Goal: Task Accomplishment & Management: Use online tool/utility

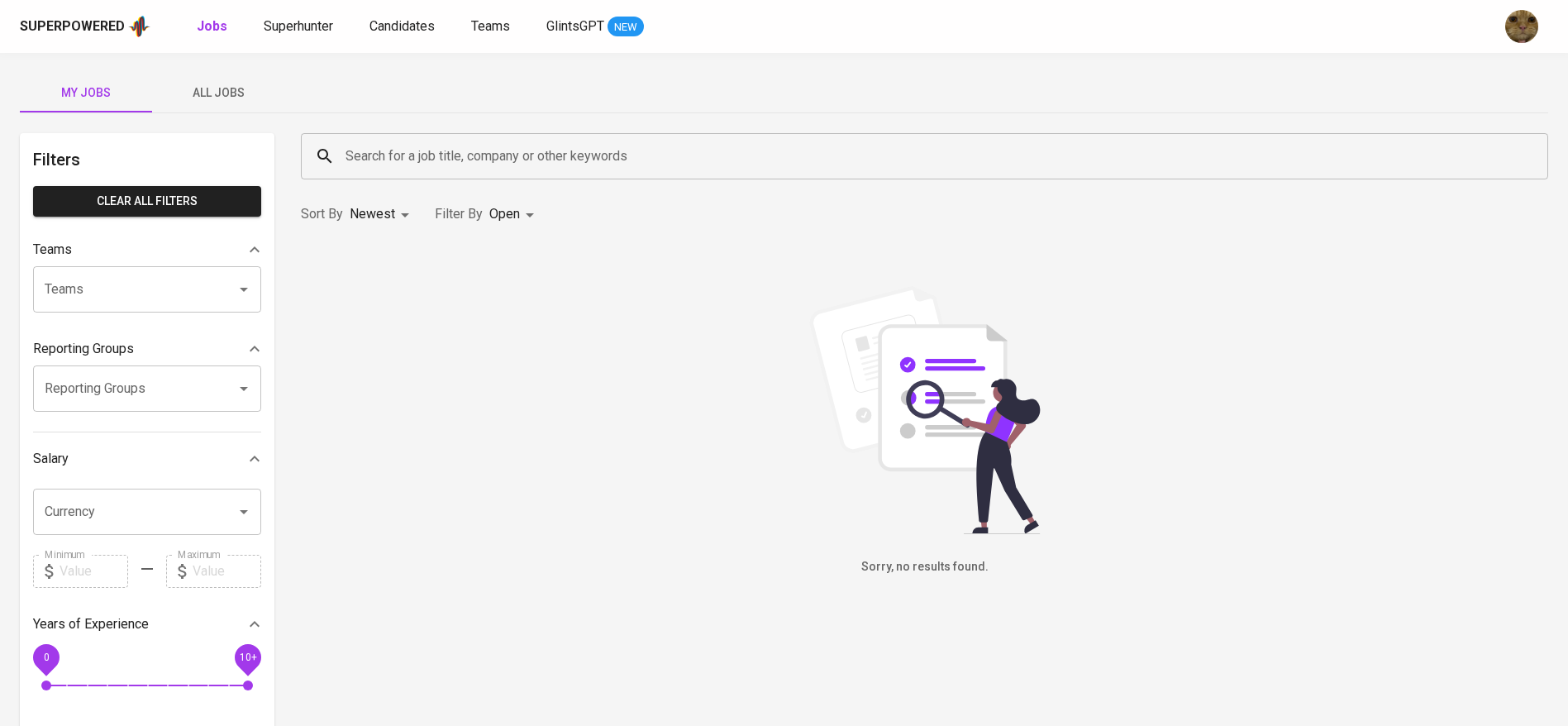
click at [418, 39] on div "Superpowered Jobs Superhunter Candidates Teams GlintsGPT NEW" at bounding box center [784, 26] width 1568 height 53
click at [415, 34] on link "Candidates" at bounding box center [404, 26] width 69 height 20
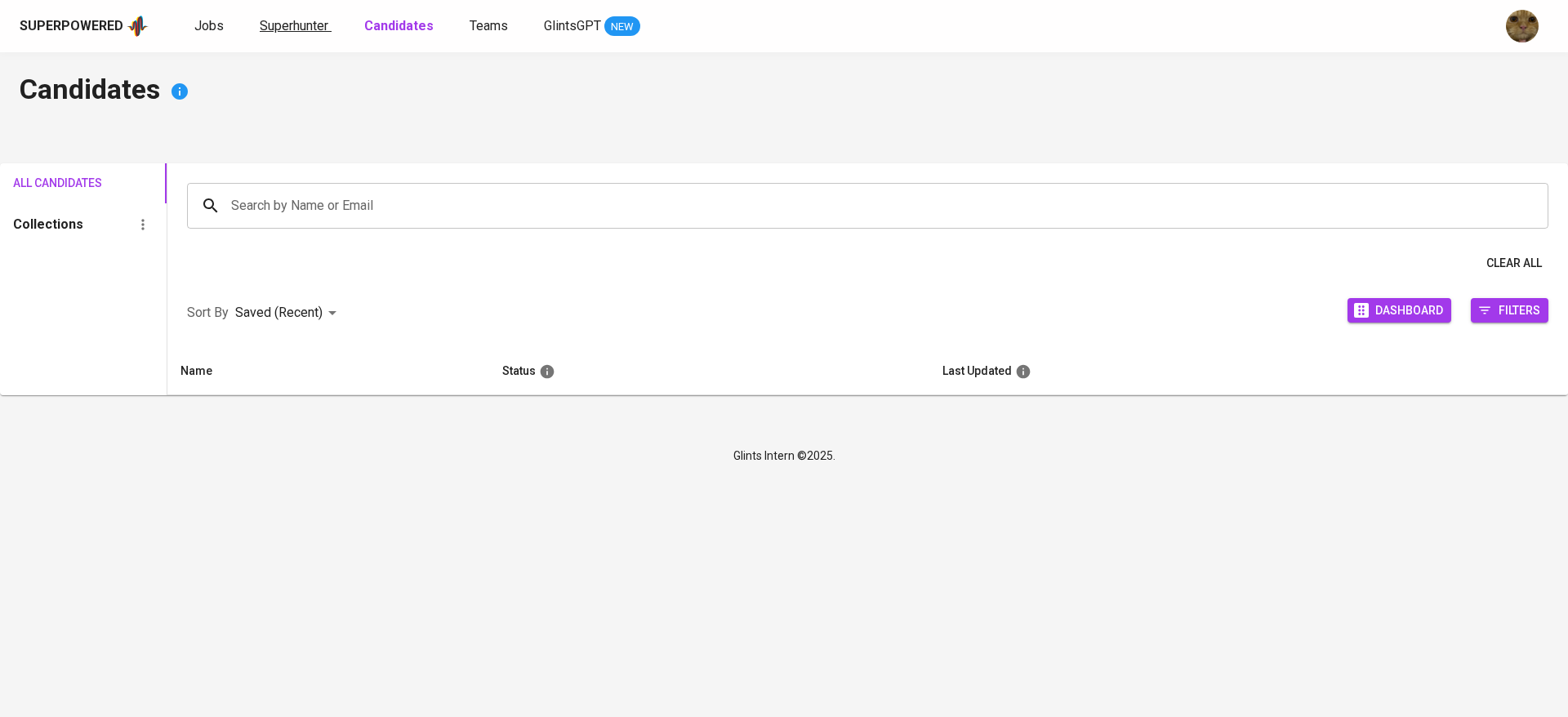
click at [268, 23] on span "Superhunter" at bounding box center [294, 26] width 69 height 15
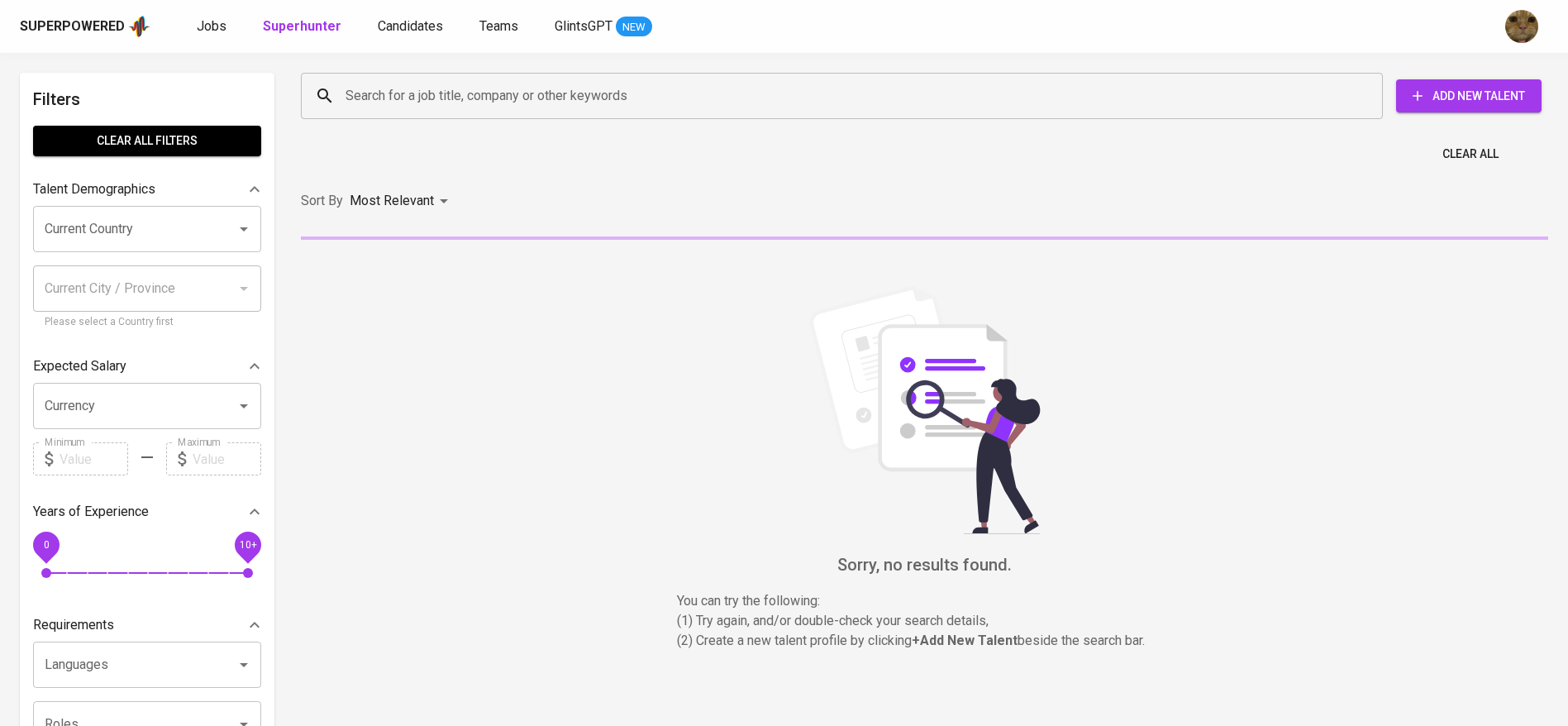
click at [355, 94] on input "Search for a job title, company or other keywords" at bounding box center [846, 96] width 1010 height 31
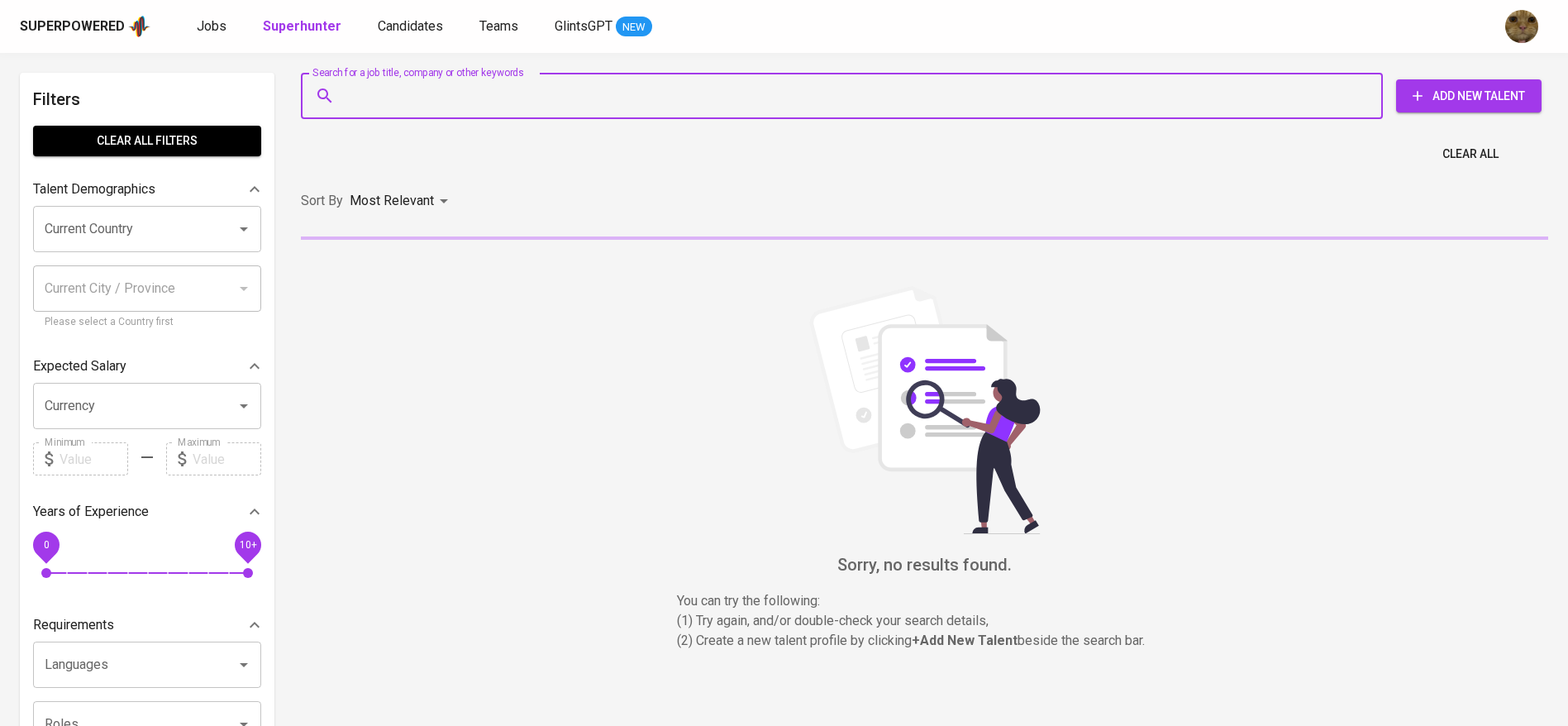
paste input "rayhandyr@gmail.com"
type input "rayhandyr@gmail.com"
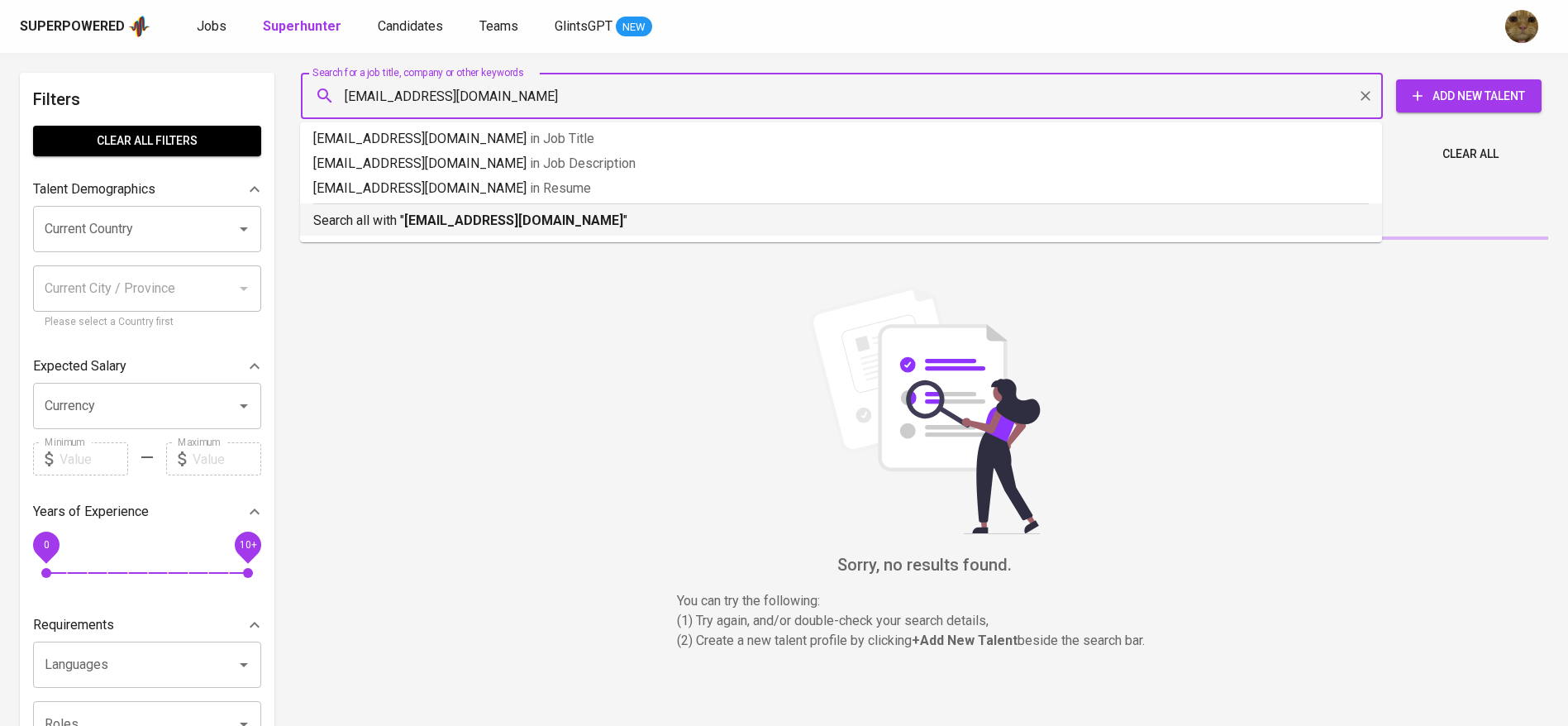
click at [418, 215] on b "rayhandyr@gmail.com" at bounding box center [514, 221] width 219 height 15
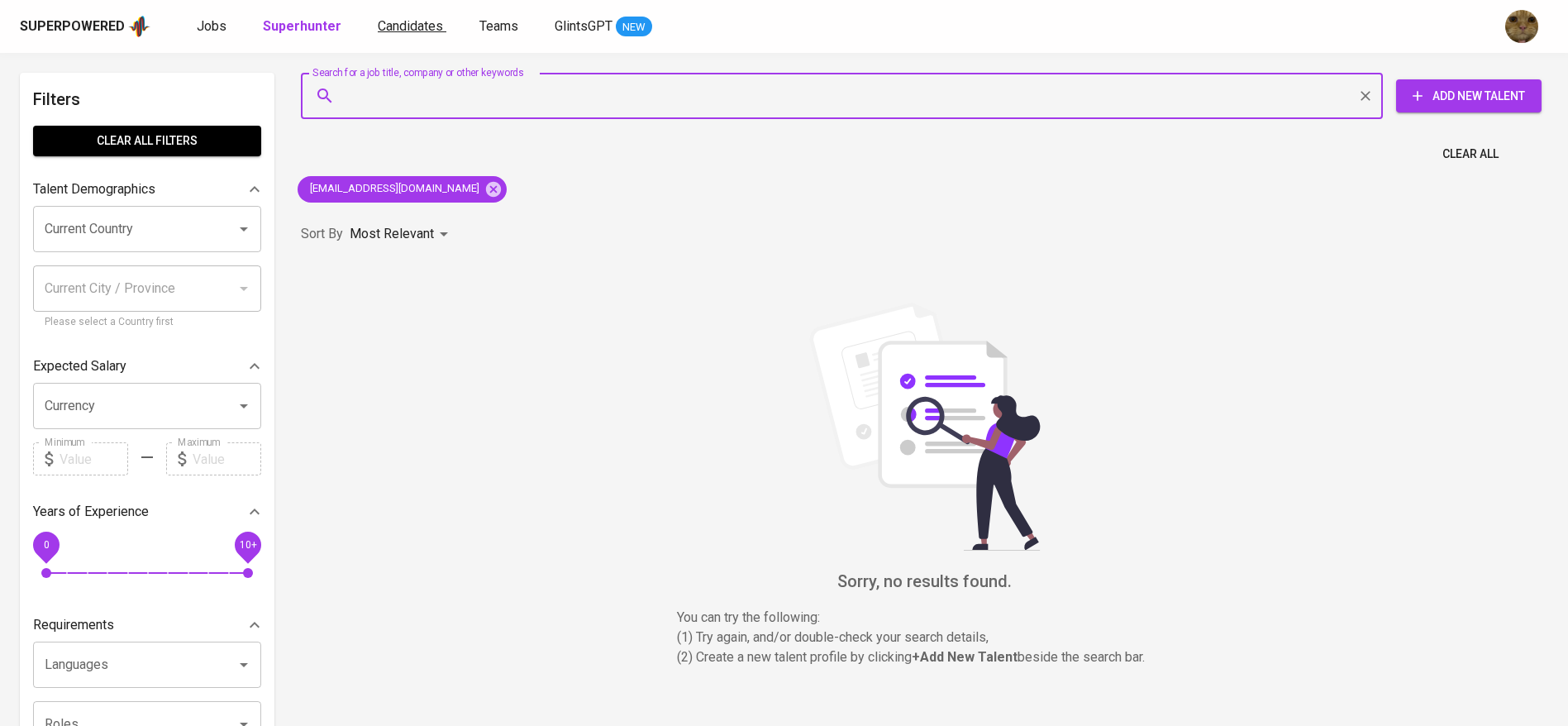
click at [402, 31] on span "Candidates" at bounding box center [409, 26] width 65 height 15
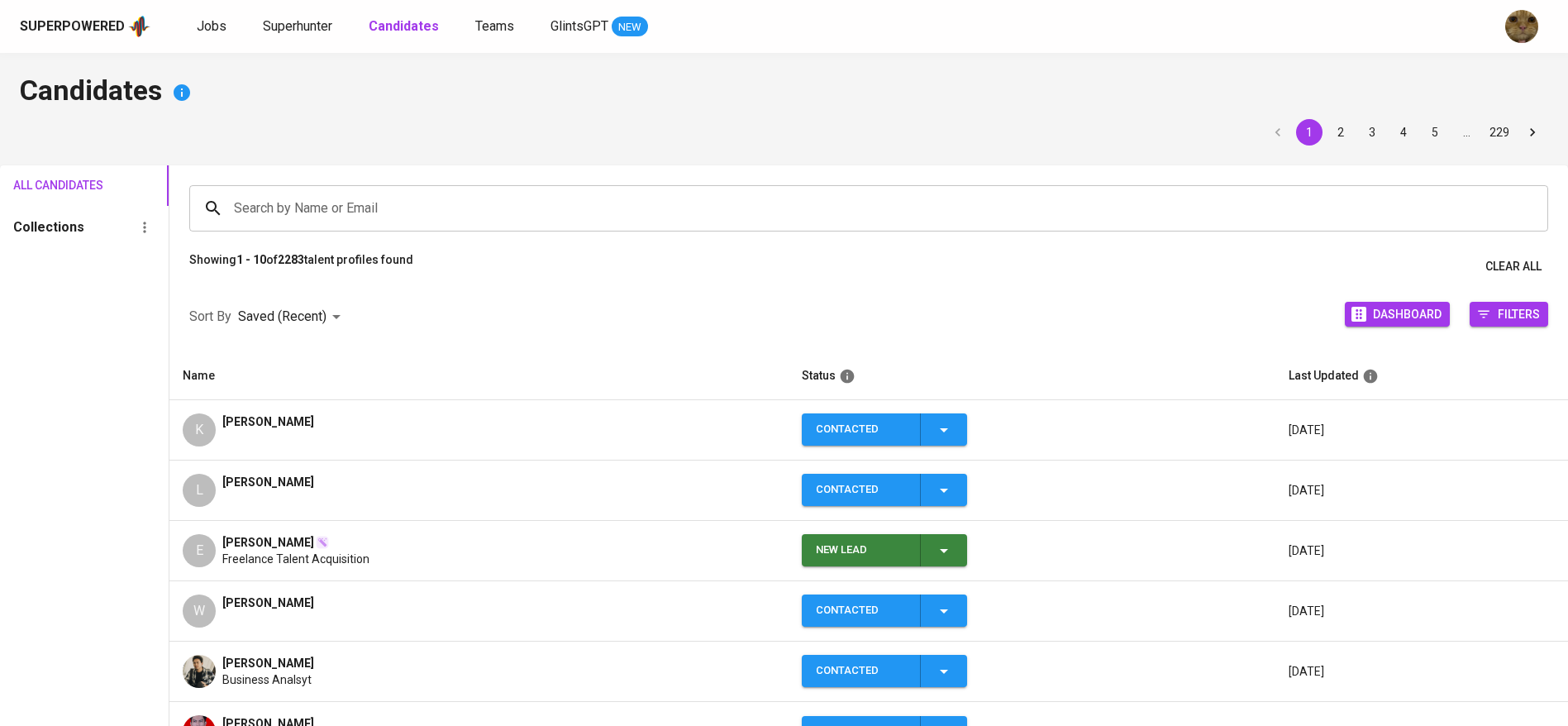
click at [276, 436] on div "Katarina Widjaja" at bounding box center [268, 430] width 92 height 33
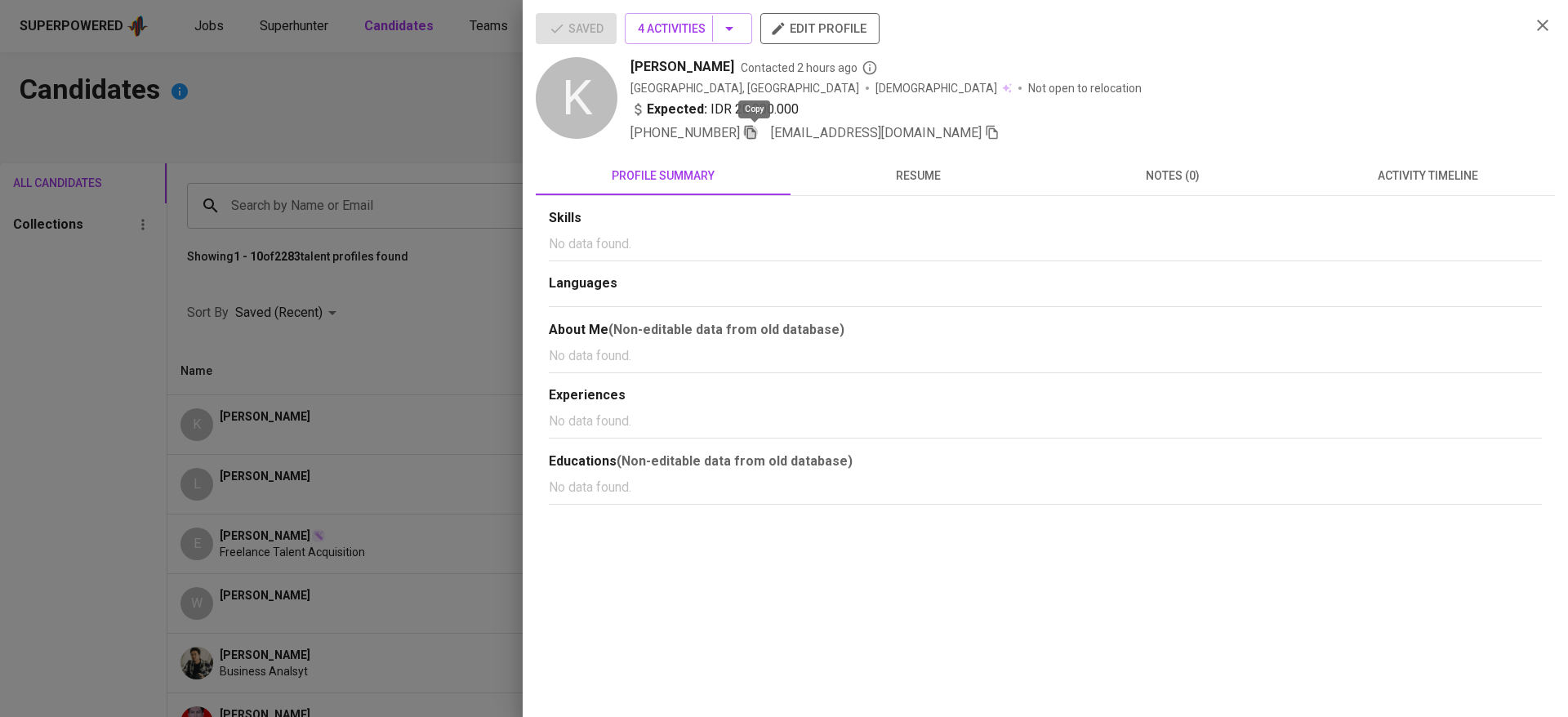
click at [755, 135] on icon "button" at bounding box center [750, 132] width 14 height 14
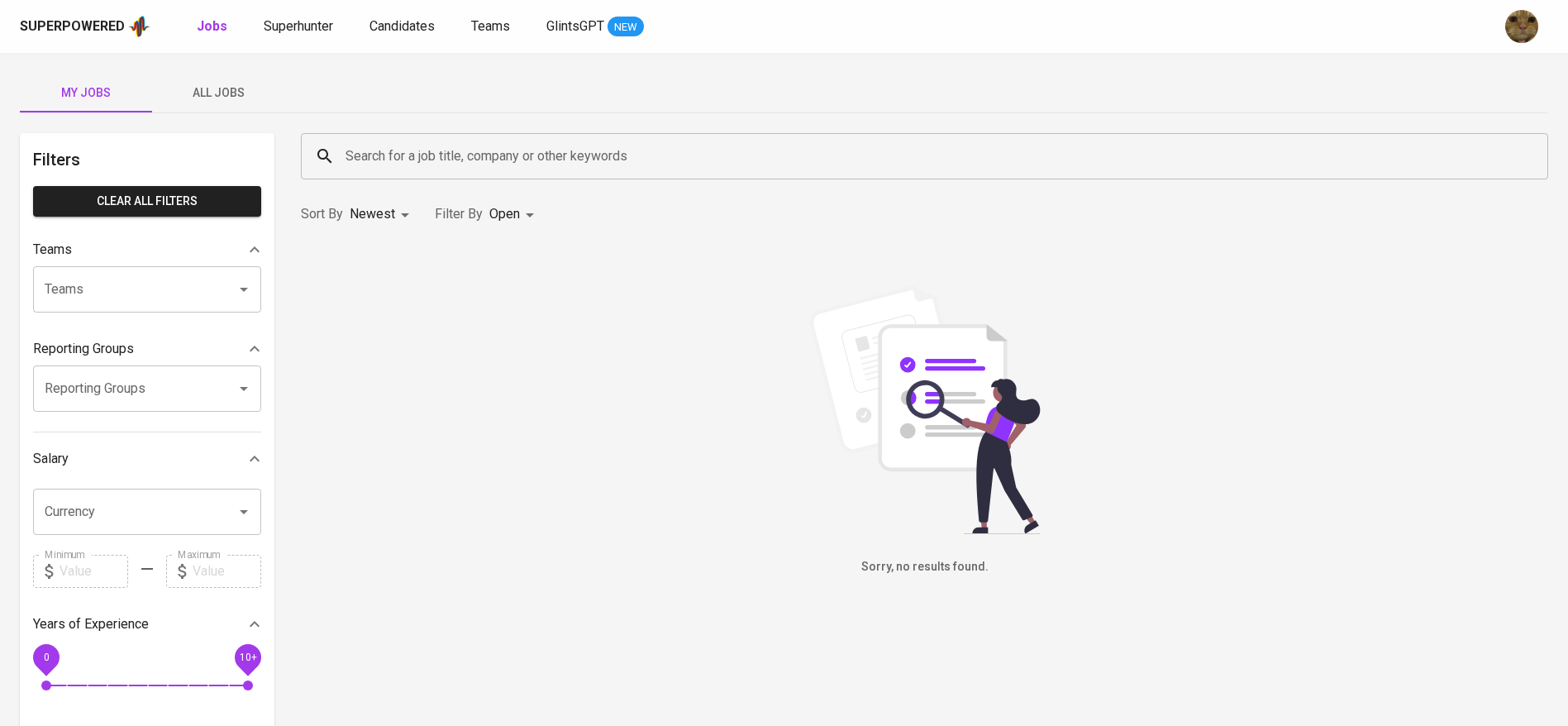
click at [247, 88] on span "All Jobs" at bounding box center [218, 92] width 112 height 20
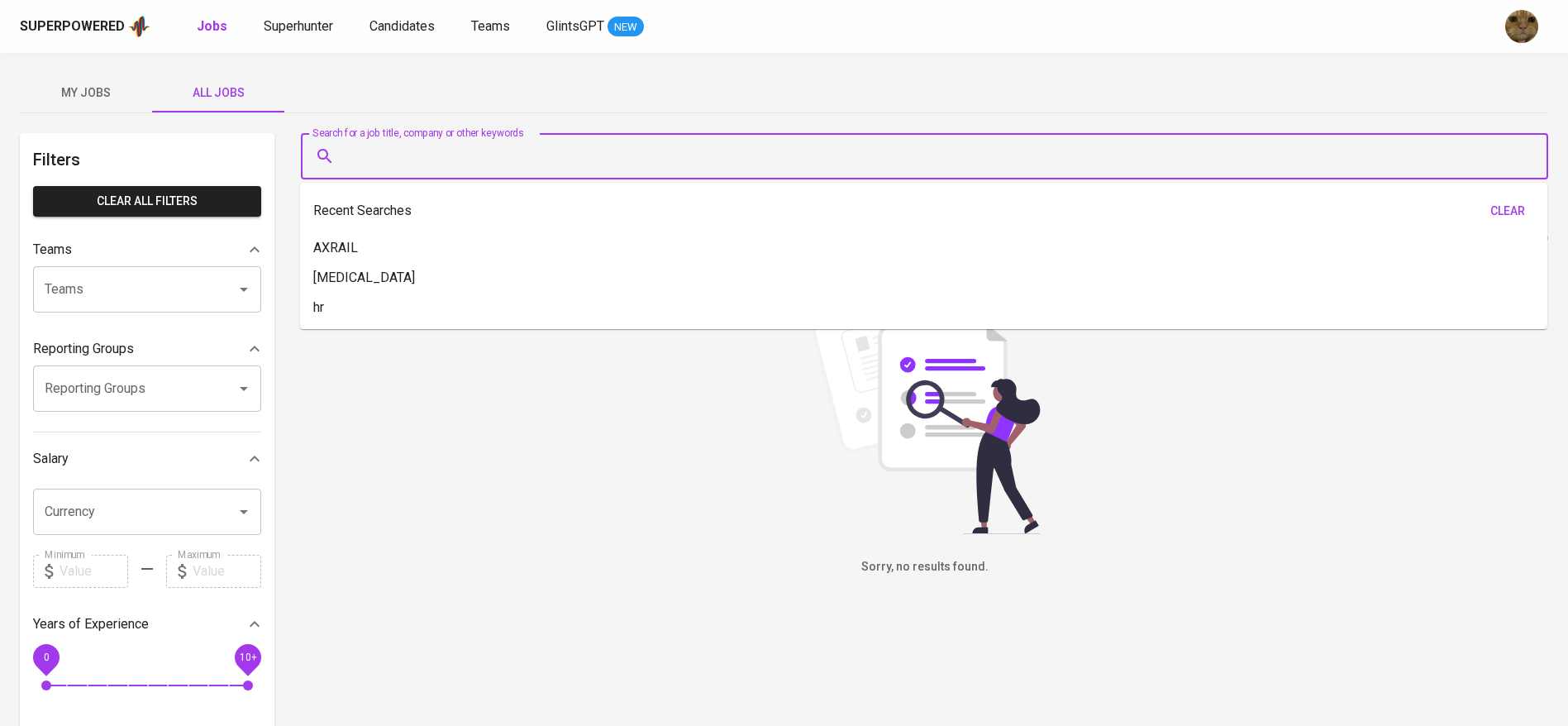
click at [399, 164] on input "Search for a job title, company or other keywords" at bounding box center [929, 156] width 1175 height 31
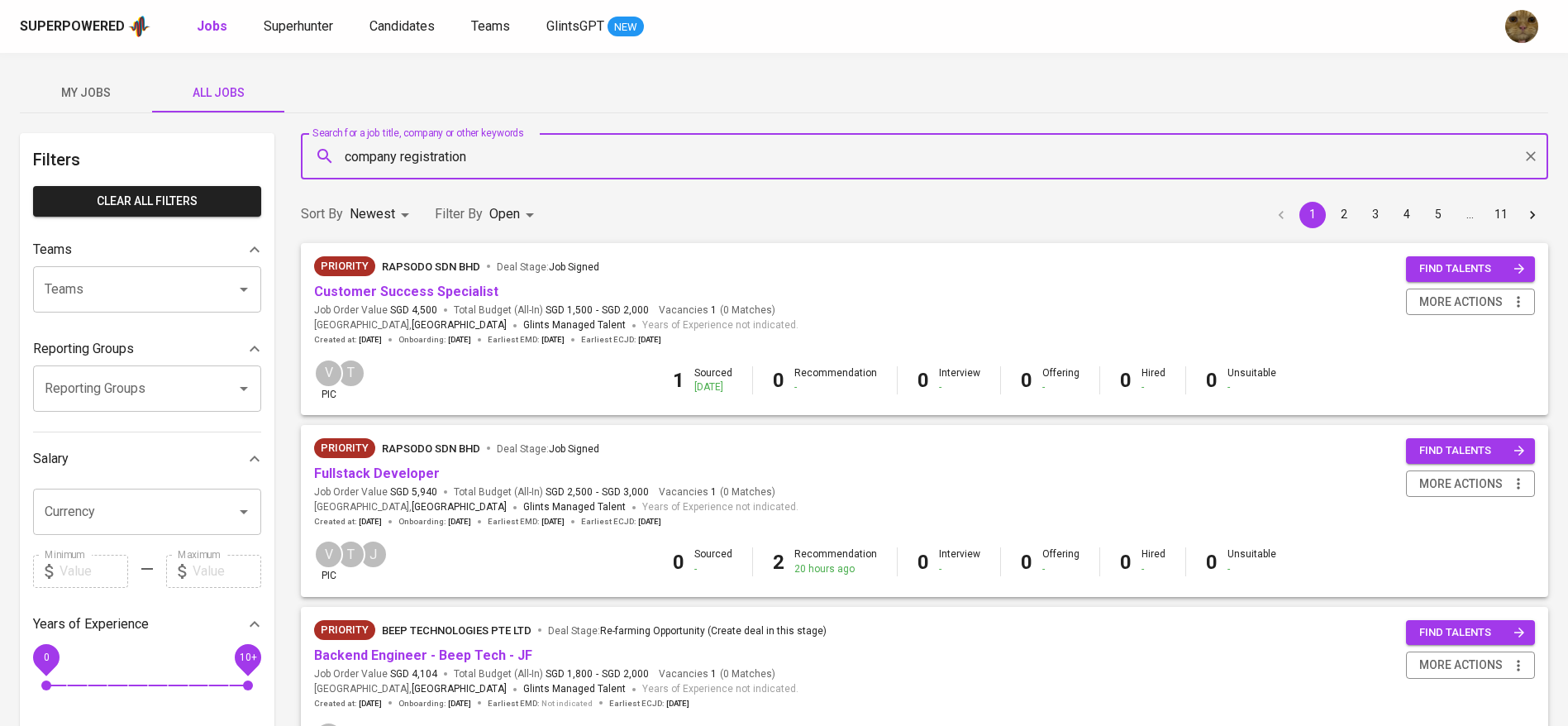
type input "company registration"
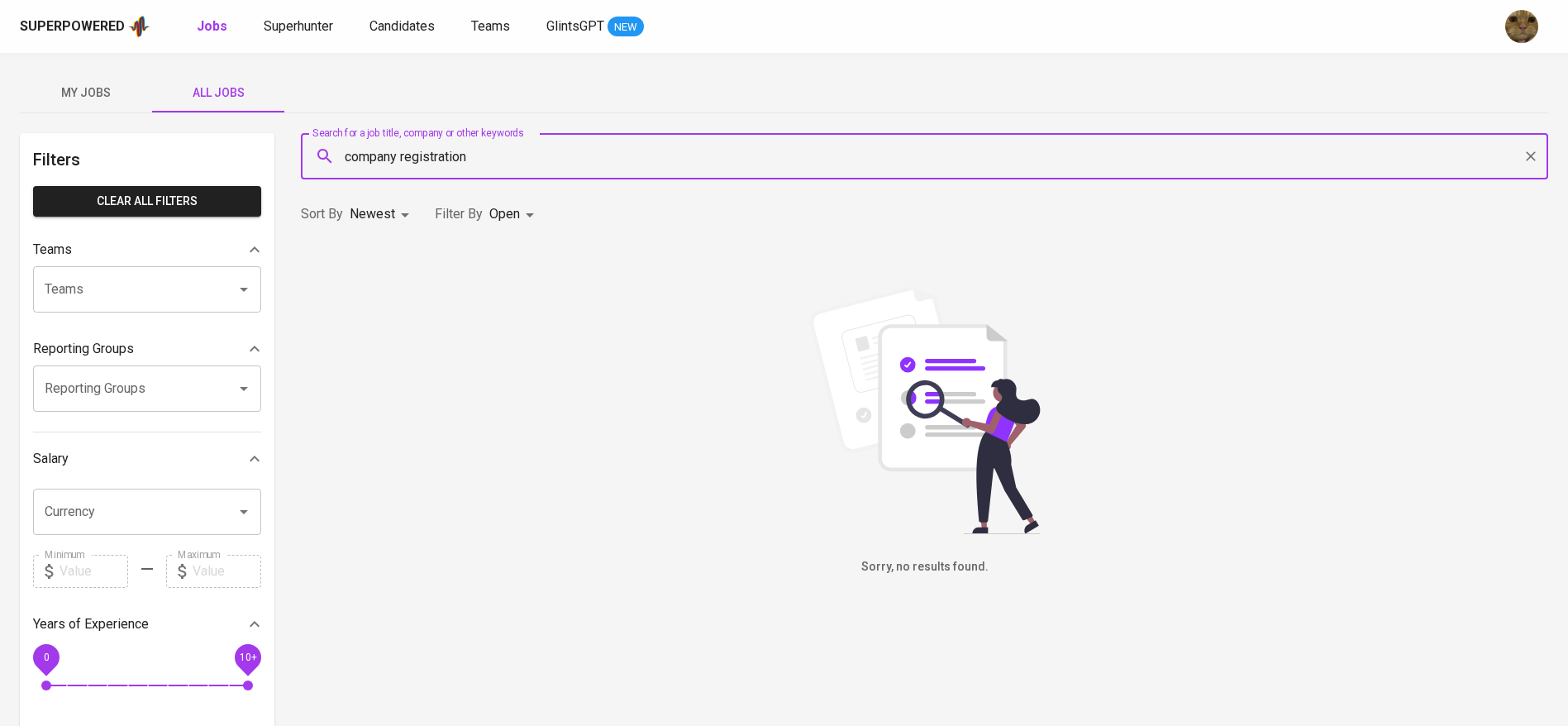
click at [501, 227] on body "Superpowered Jobs Superhunter Candidates Teams GlintsGPT NEW My Jobs All Jobs F…" at bounding box center [784, 564] width 1568 height 1129
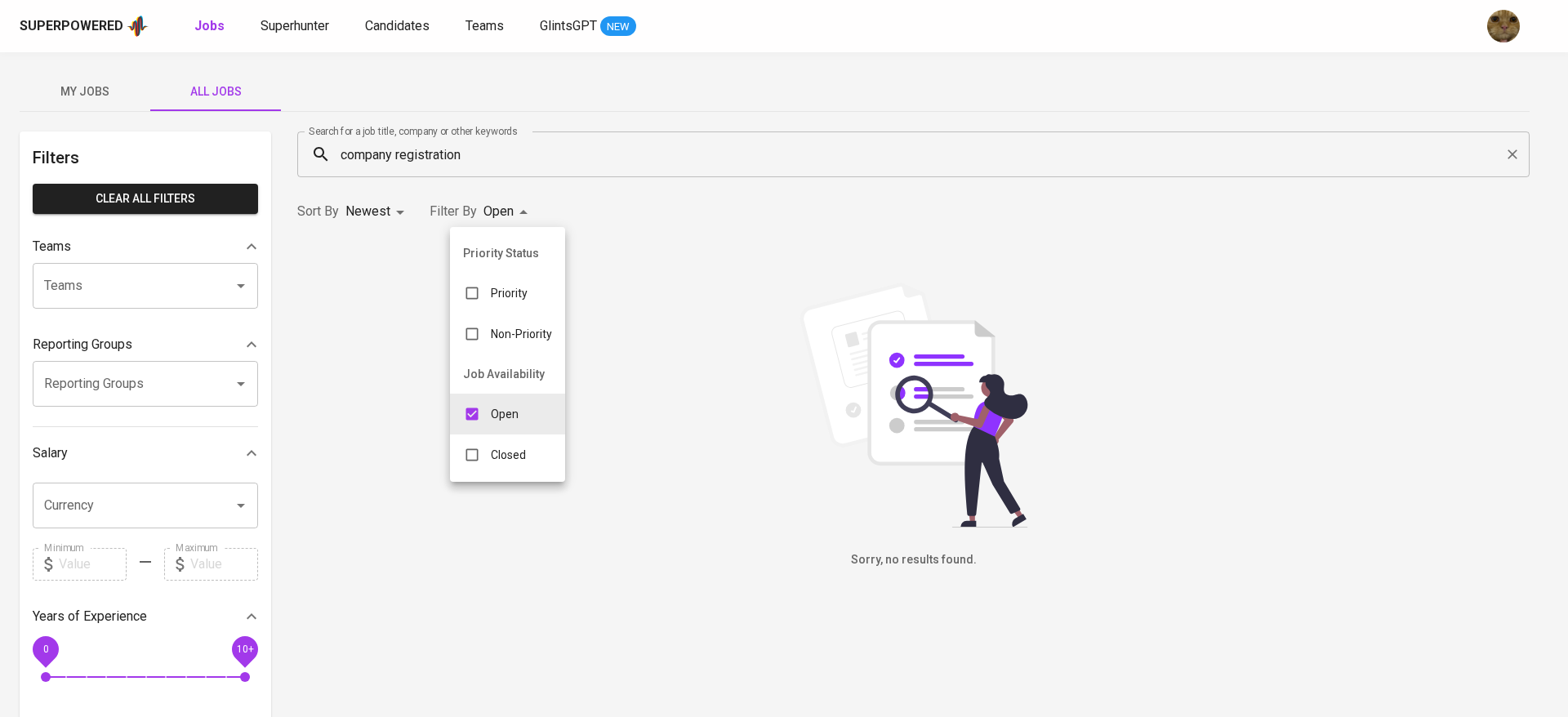
click at [518, 444] on div "Closed" at bounding box center [494, 455] width 89 height 31
type input "OPEN,CLOSE"
checkbox input "true"
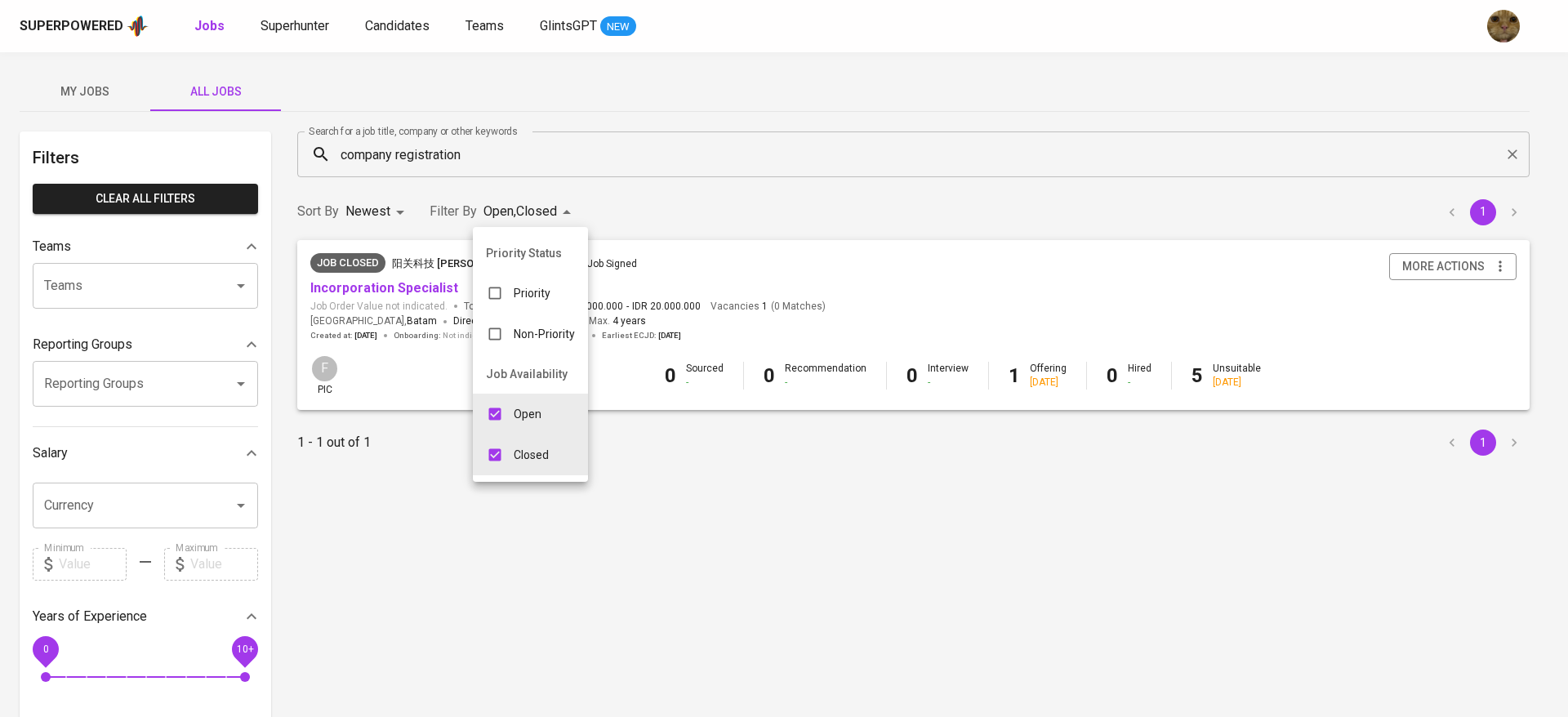
click at [664, 205] on div at bounding box center [784, 358] width 1568 height 717
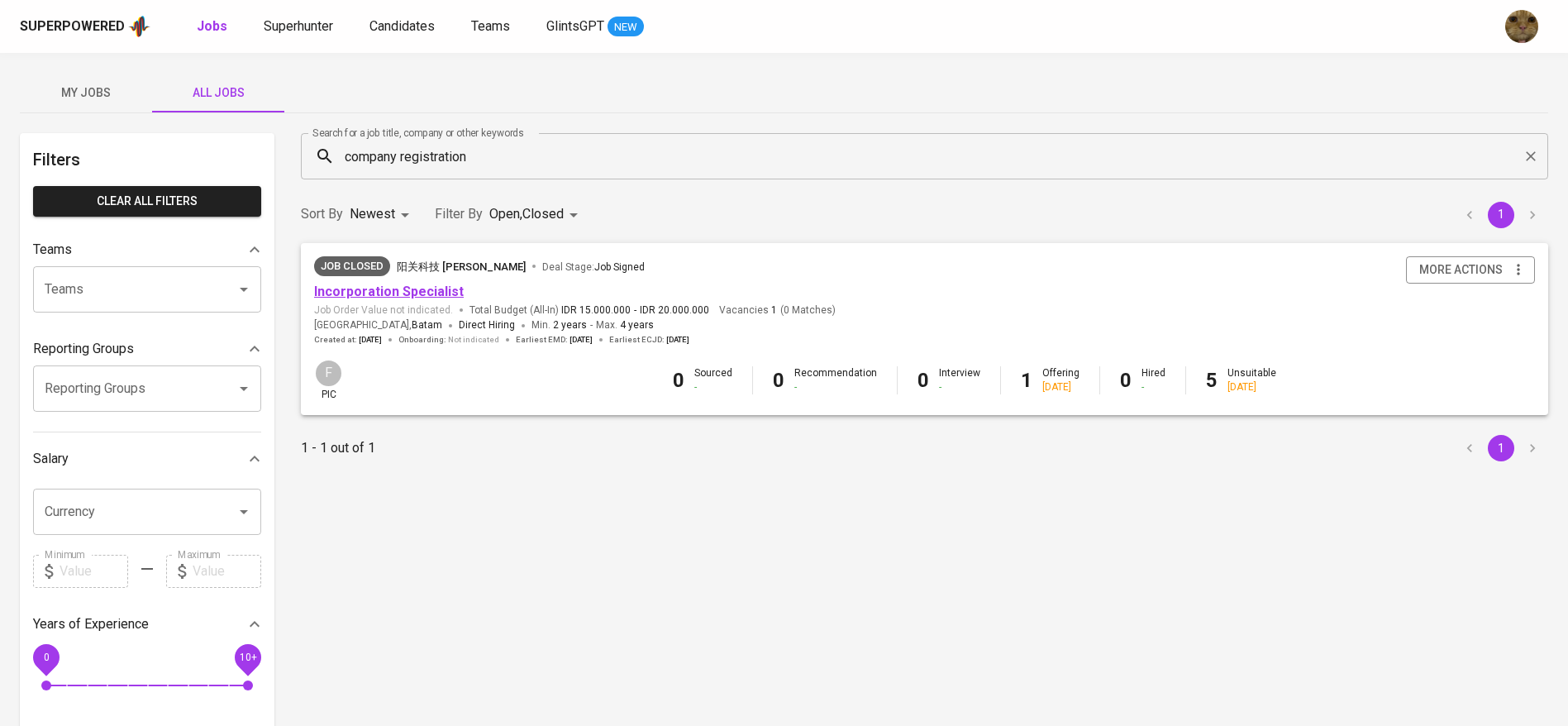
click at [422, 285] on link "Incorporation Specialist" at bounding box center [389, 291] width 150 height 15
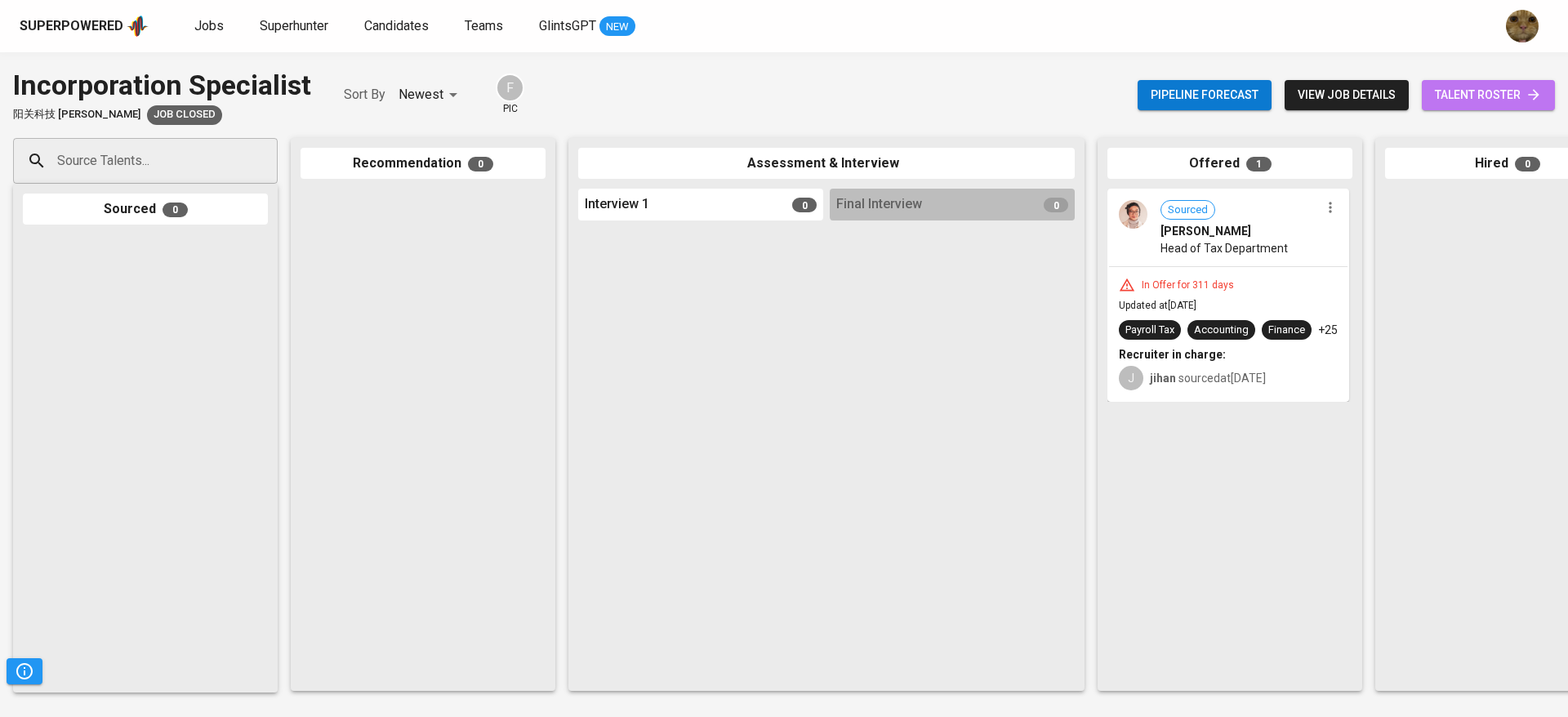
click at [1457, 89] on span "talent roster" at bounding box center [1489, 95] width 107 height 20
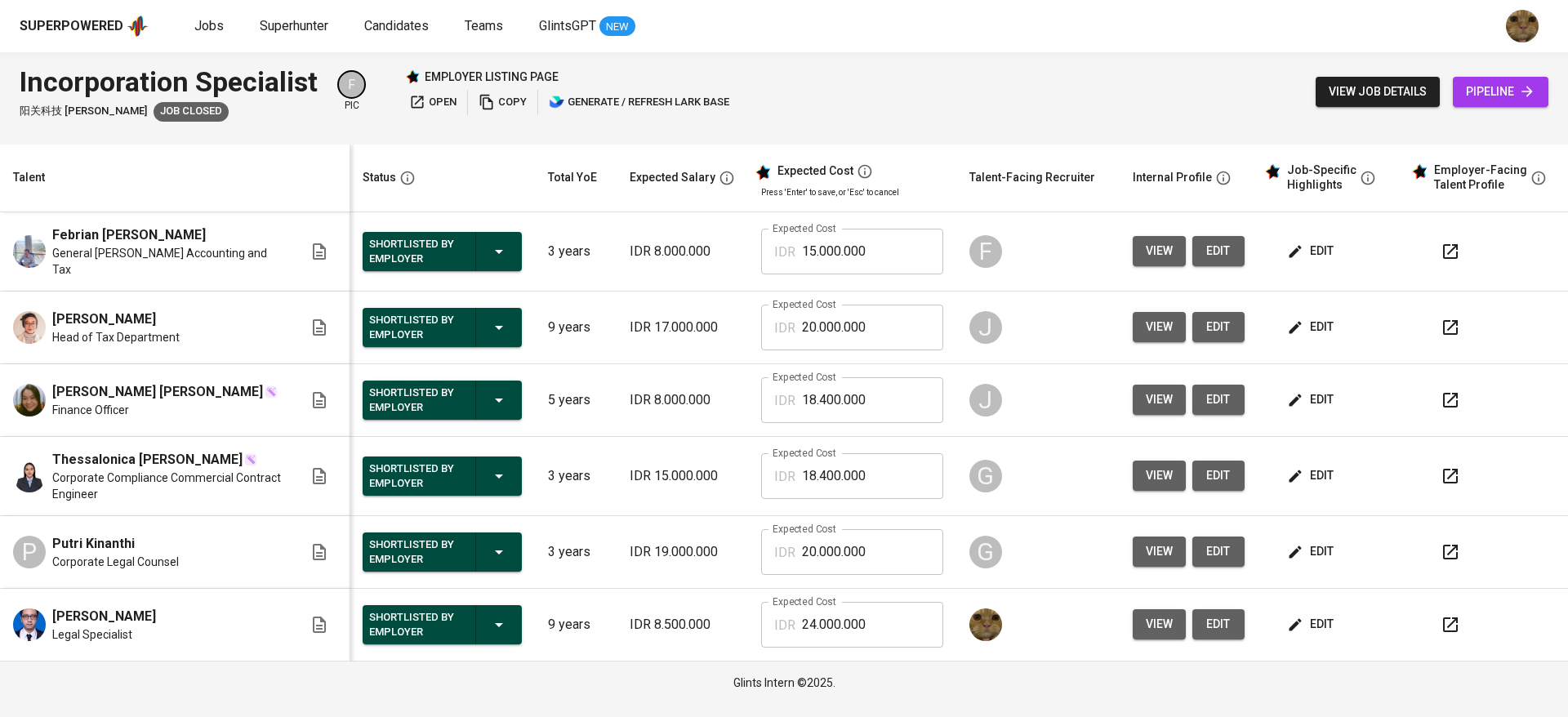
click at [1162, 602] on td "view edit" at bounding box center [1188, 625] width 138 height 73
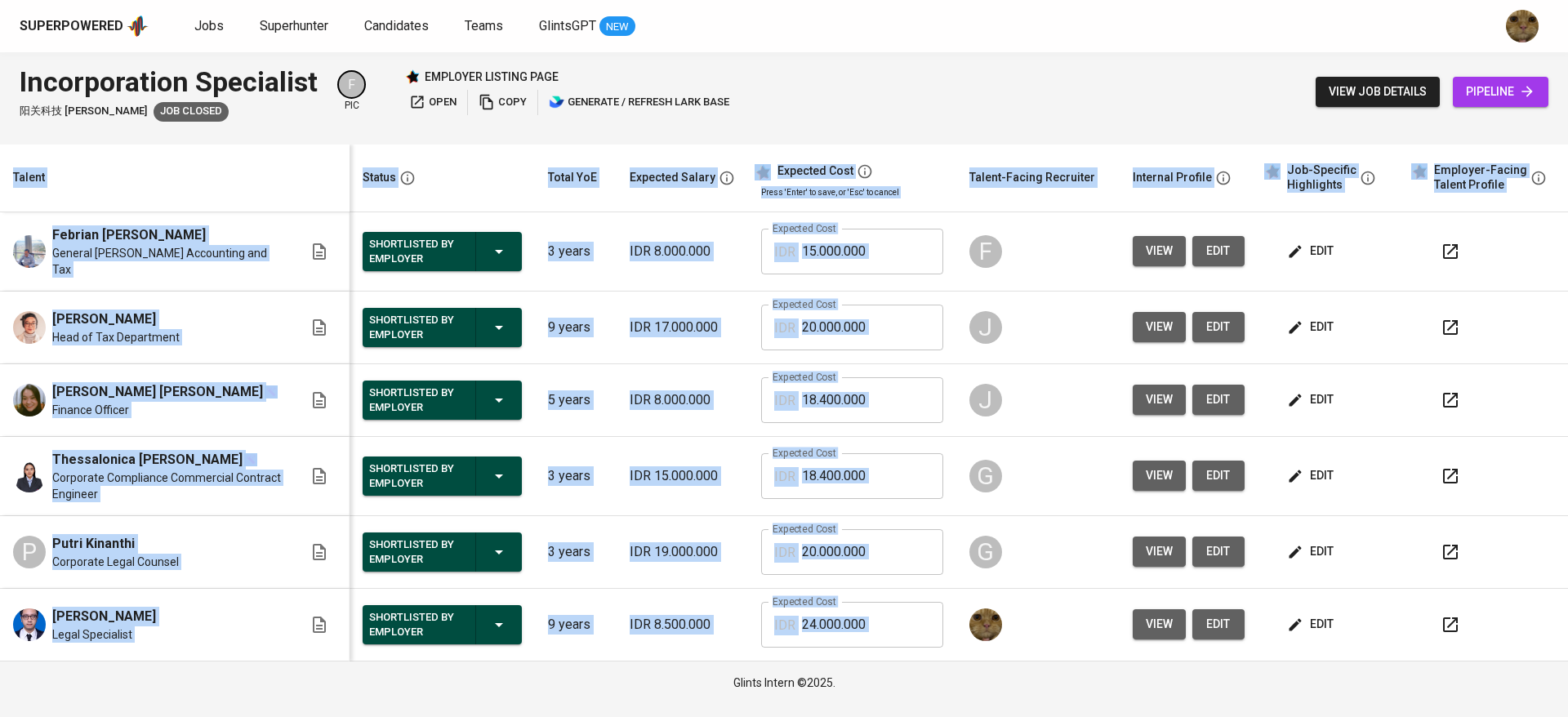
click at [1162, 602] on td "view edit" at bounding box center [1188, 625] width 138 height 73
click at [1153, 609] on button "view" at bounding box center [1160, 624] width 54 height 31
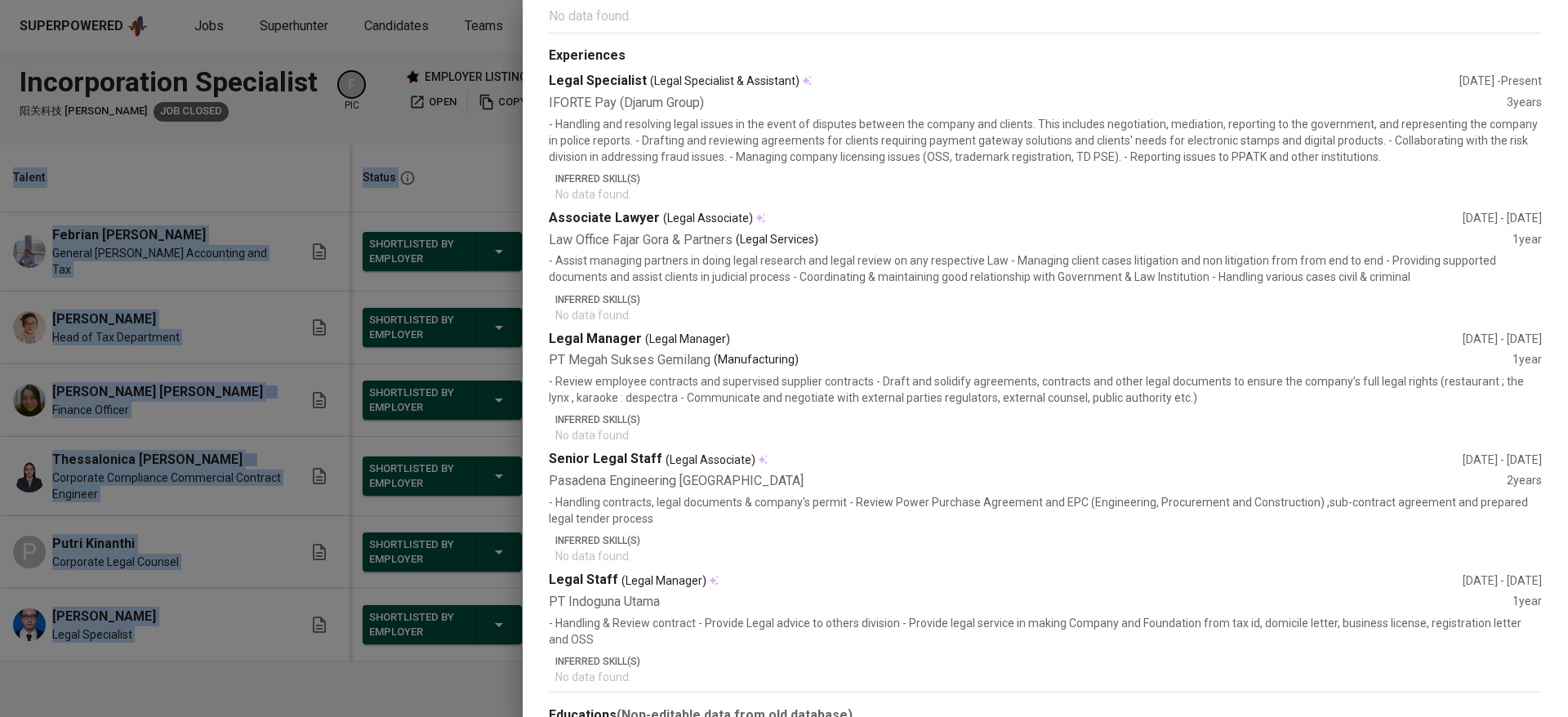
scroll to position [448, 0]
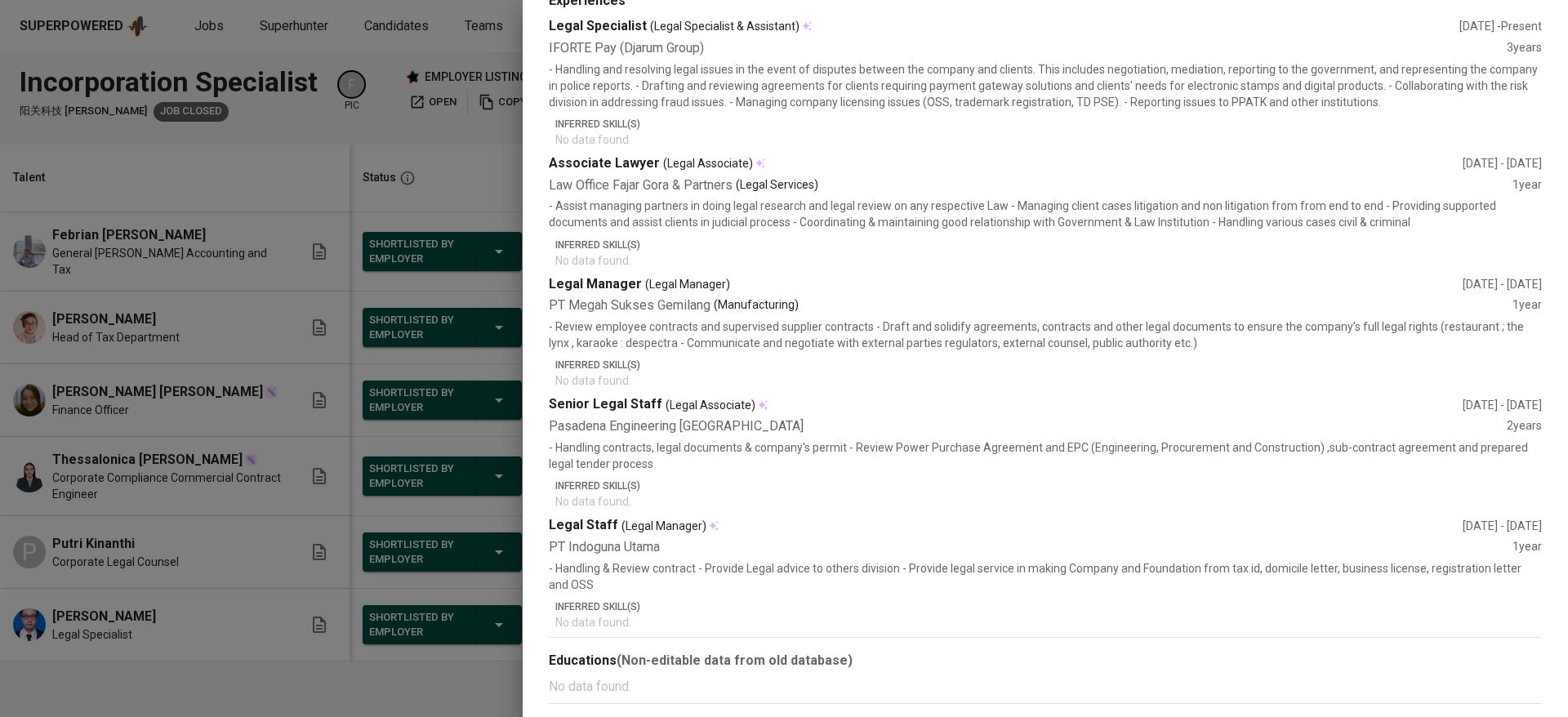
click at [280, 576] on div at bounding box center [784, 358] width 1568 height 717
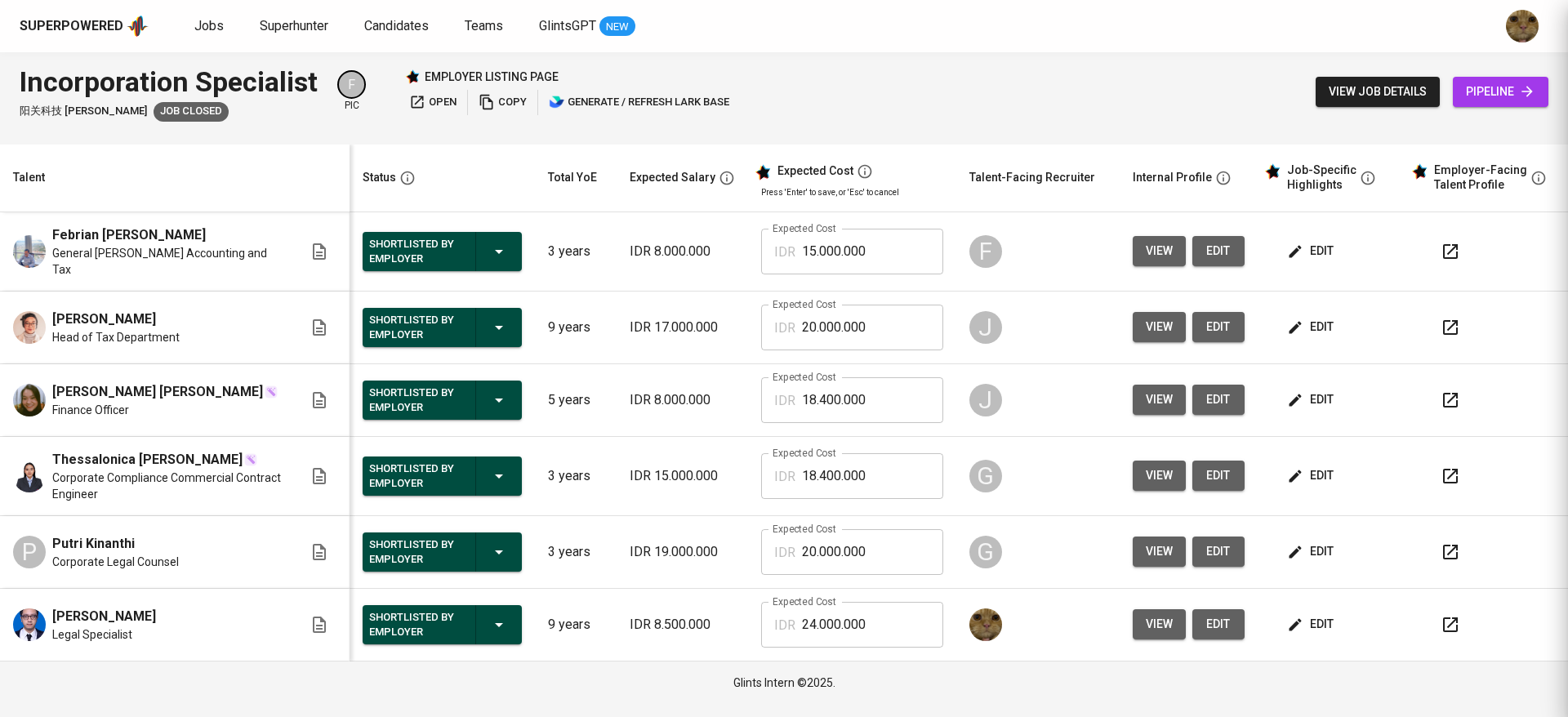
scroll to position [0, 0]
click at [1143, 541] on button "view" at bounding box center [1160, 552] width 54 height 31
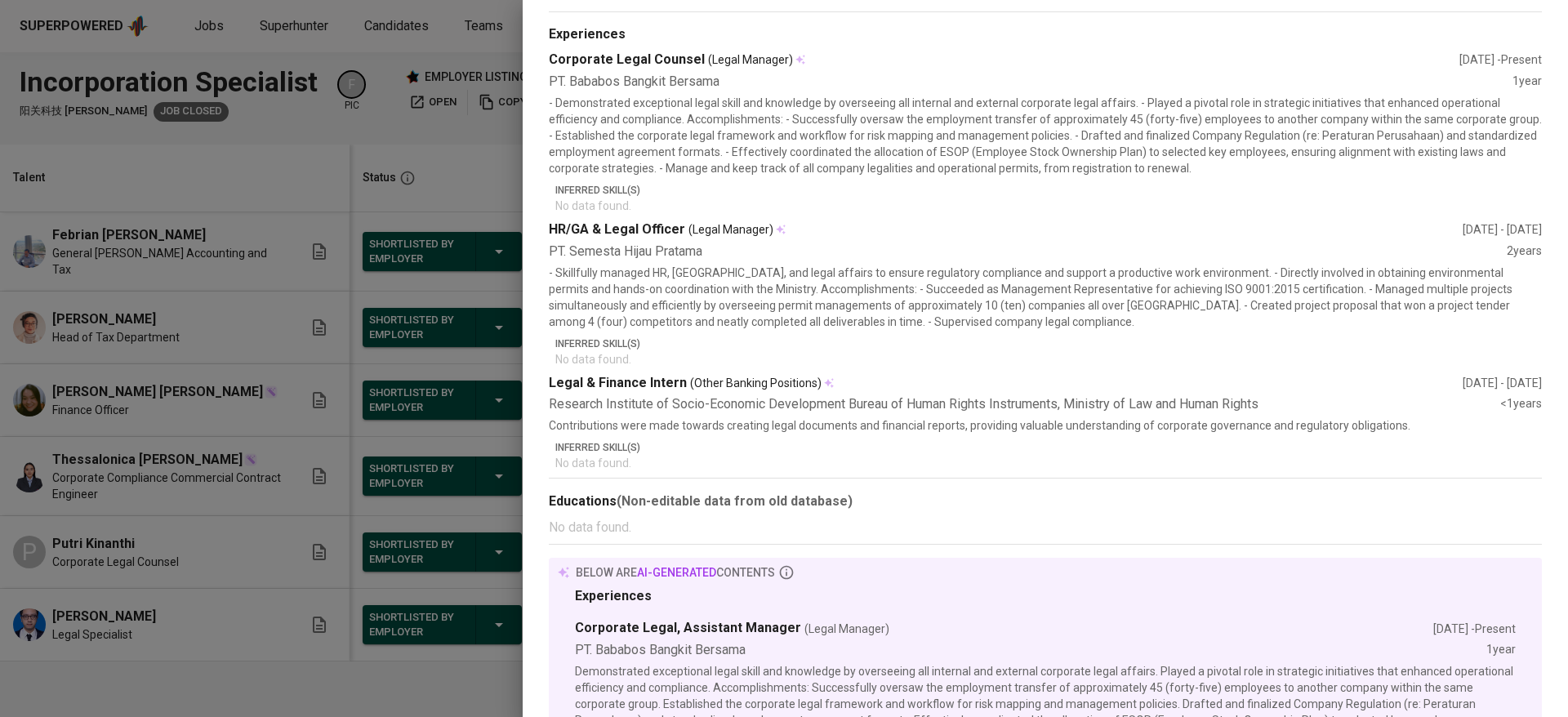
scroll to position [335, 0]
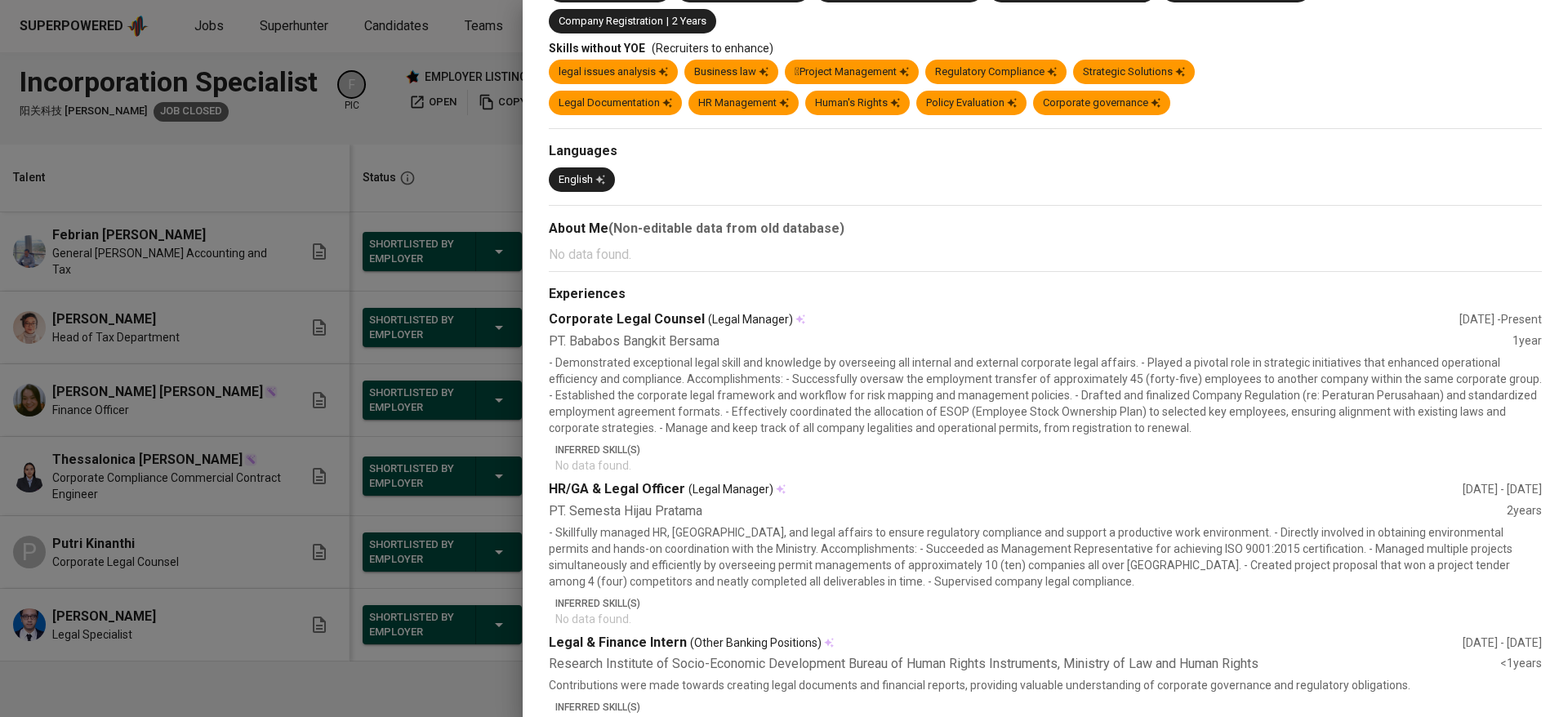
click at [163, 568] on div at bounding box center [784, 358] width 1568 height 717
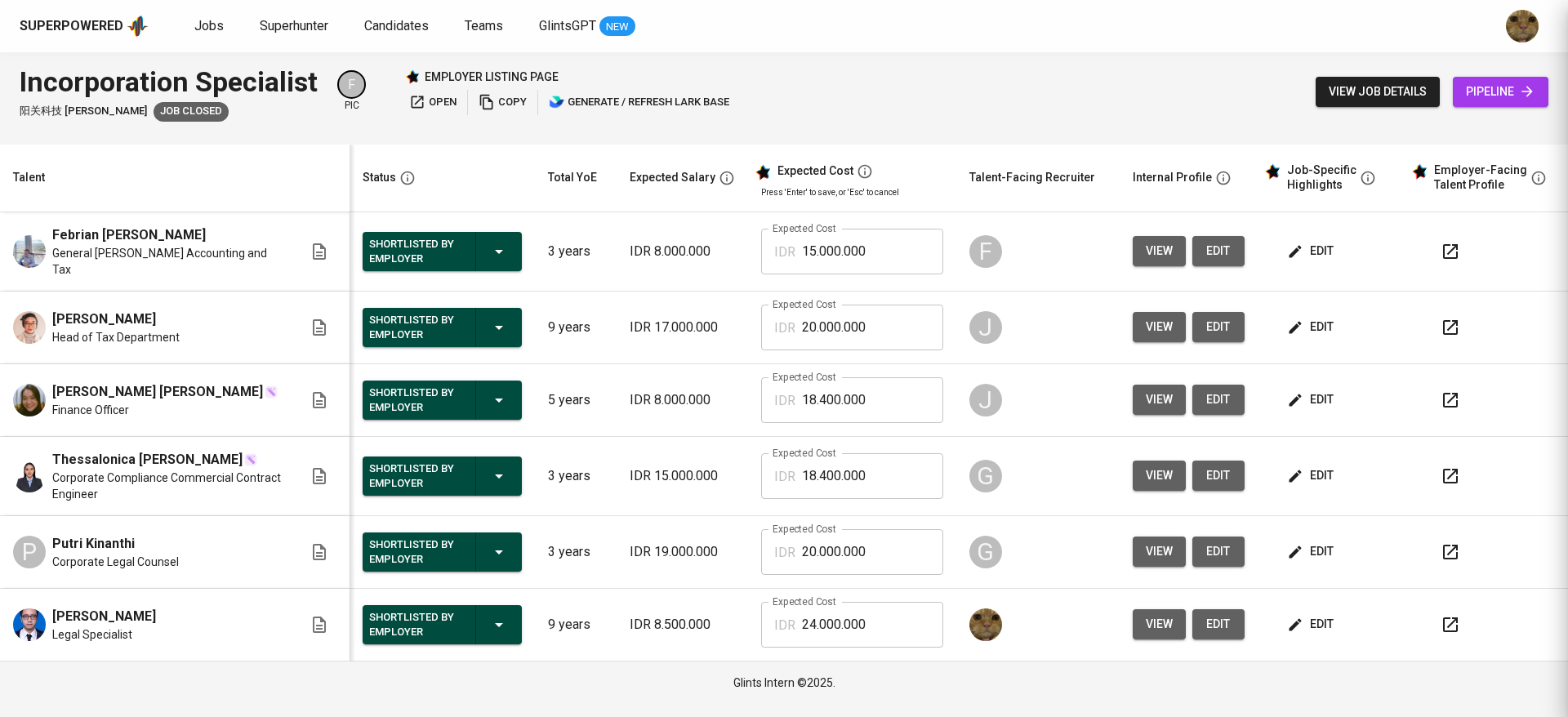
scroll to position [0, 0]
click at [1178, 313] on button "view" at bounding box center [1160, 327] width 54 height 31
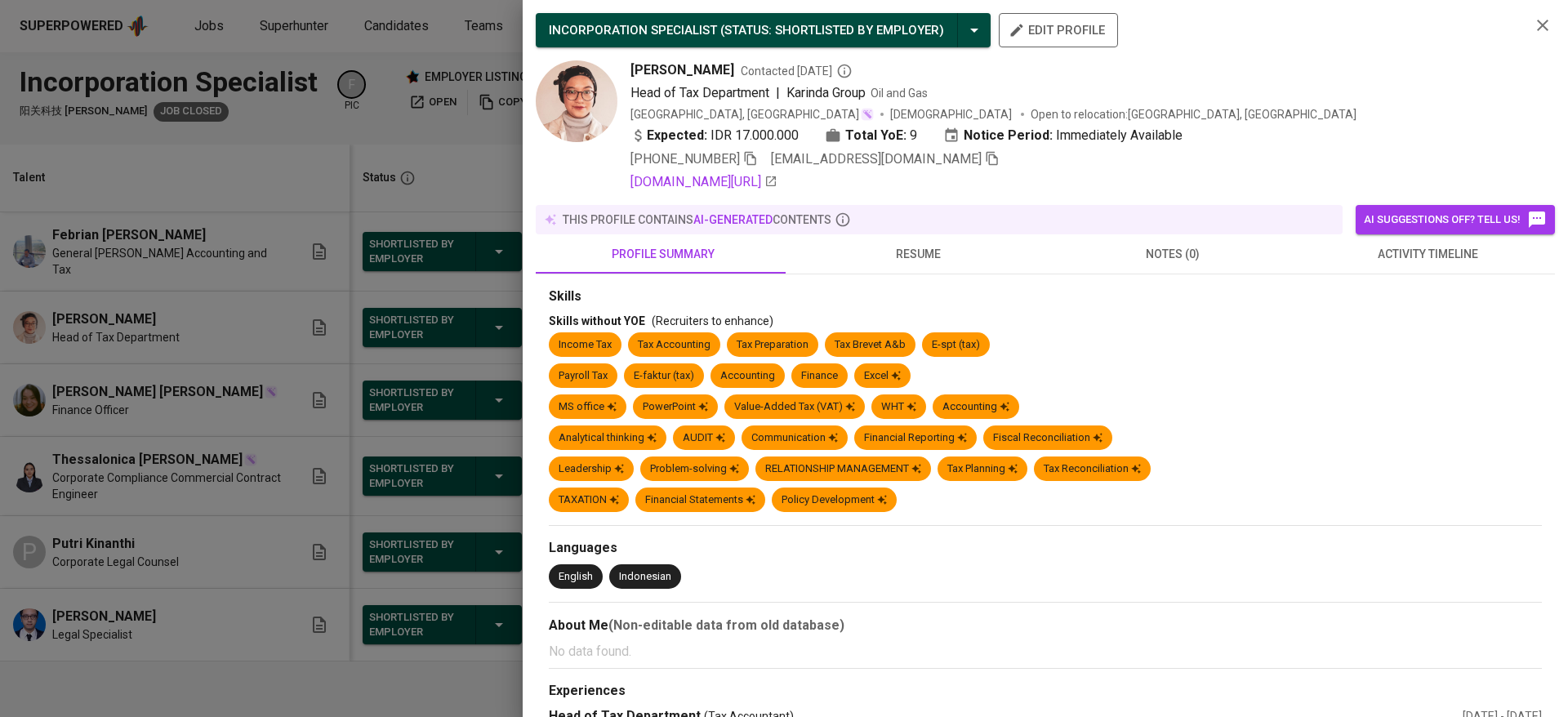
click at [289, 495] on div at bounding box center [784, 358] width 1568 height 717
